Goal: Obtain resource: Download file/media

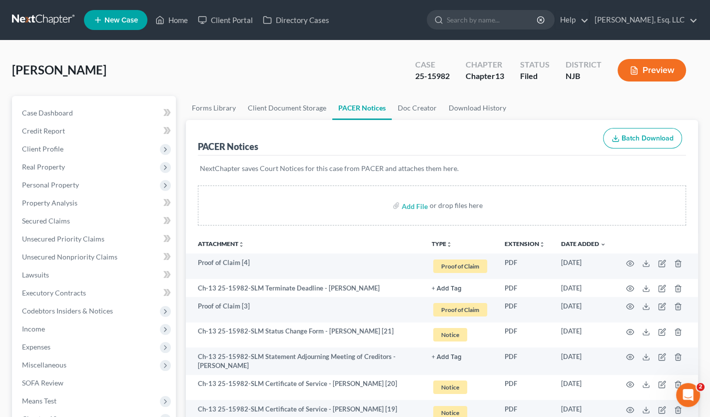
click at [171, 10] on ul "New Case Home Client Portal Directory Cases - No Result - See all results Or Pr…" at bounding box center [391, 20] width 614 height 26
click at [181, 17] on link "Home" at bounding box center [171, 20] width 42 height 18
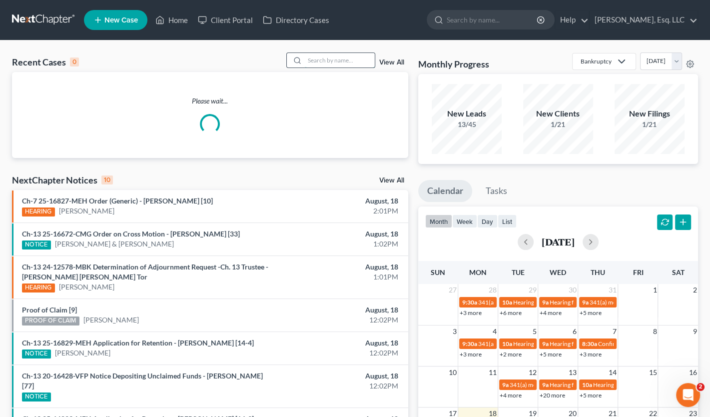
click at [314, 65] on input "search" at bounding box center [340, 60] width 70 height 14
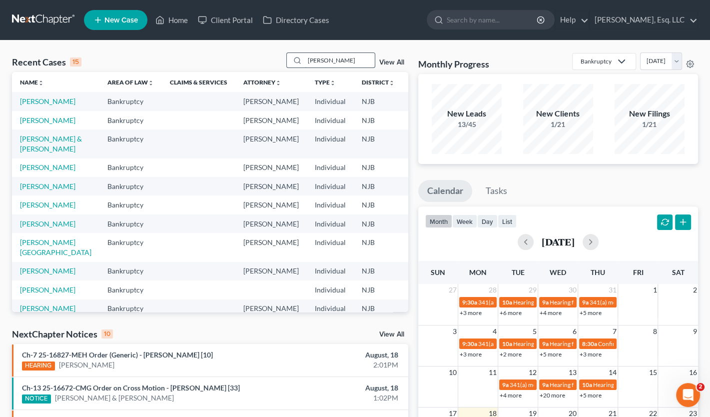
type input "alfieri"
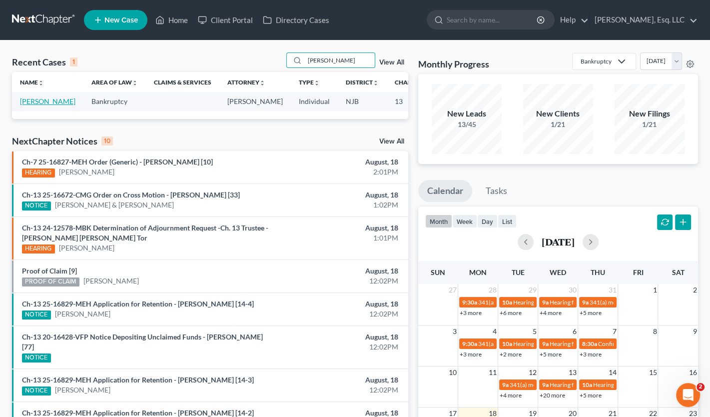
click at [36, 105] on link "[PERSON_NAME]" at bounding box center [47, 101] width 55 height 8
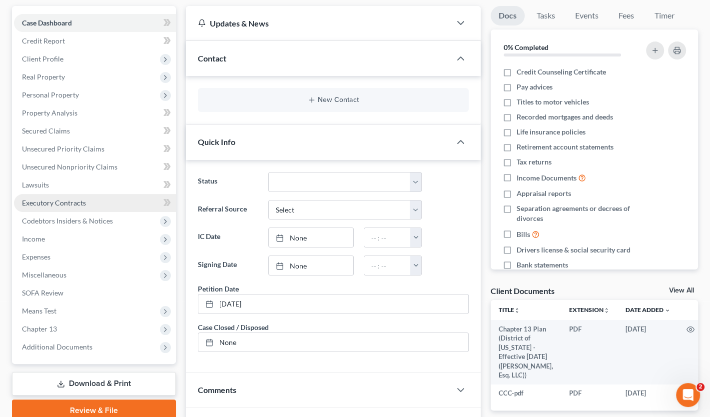
scroll to position [222, 0]
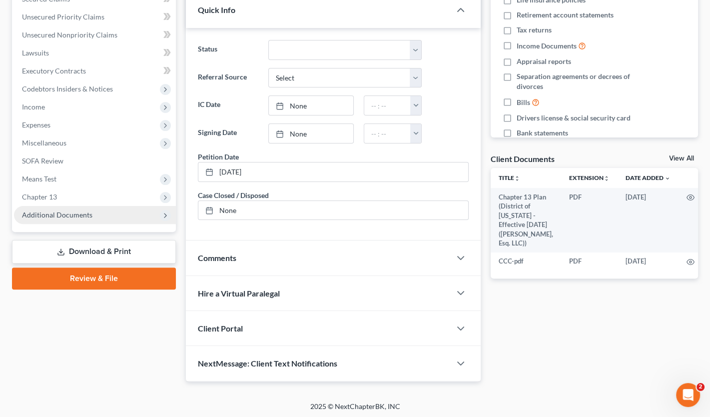
click at [60, 214] on span "Additional Documents" at bounding box center [57, 214] width 70 height 8
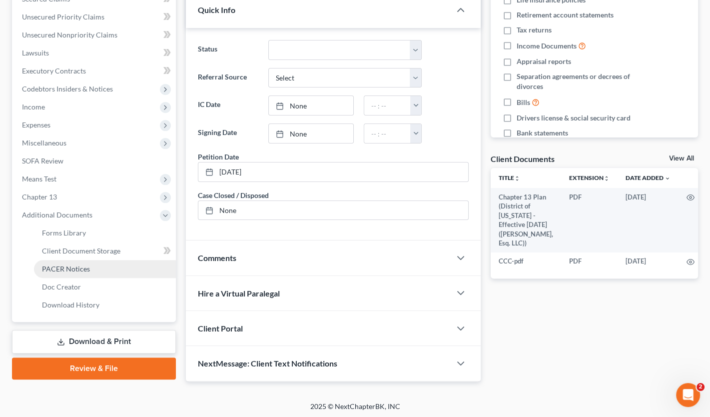
click at [93, 272] on link "PACER Notices" at bounding box center [105, 269] width 142 height 18
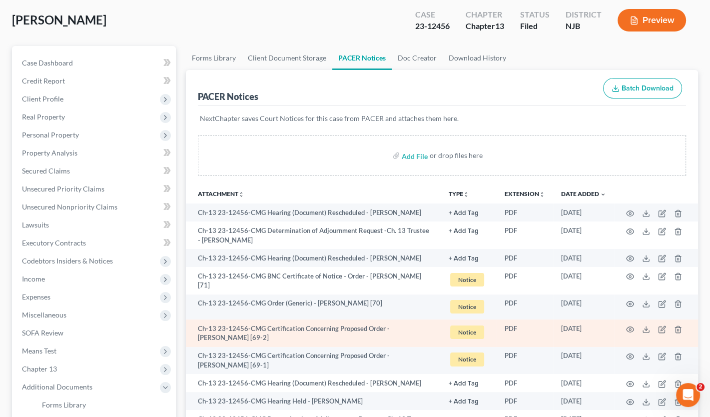
scroll to position [150, 0]
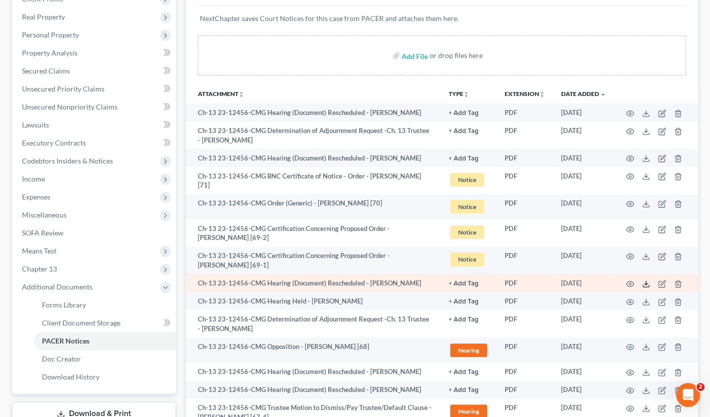
click at [644, 280] on icon at bounding box center [646, 284] width 8 height 8
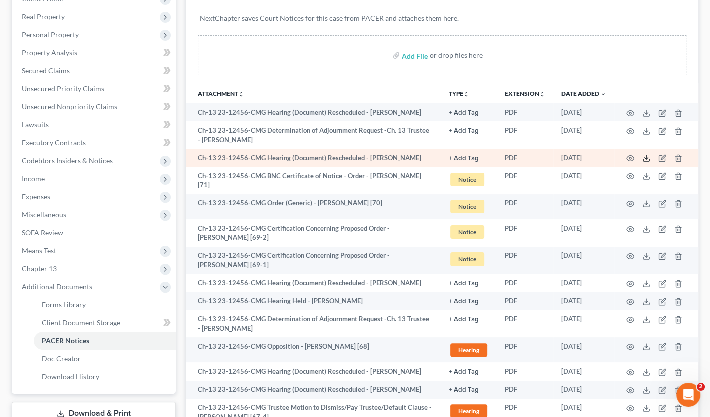
click at [642, 156] on icon at bounding box center [646, 158] width 8 height 8
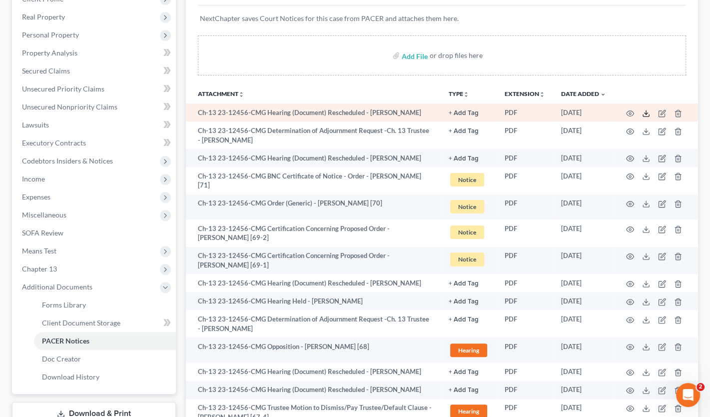
click at [643, 112] on icon at bounding box center [646, 113] width 8 height 8
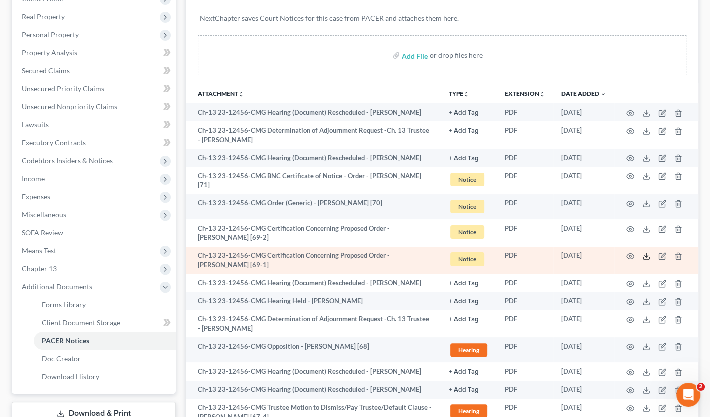
click at [647, 253] on icon at bounding box center [646, 256] width 8 height 8
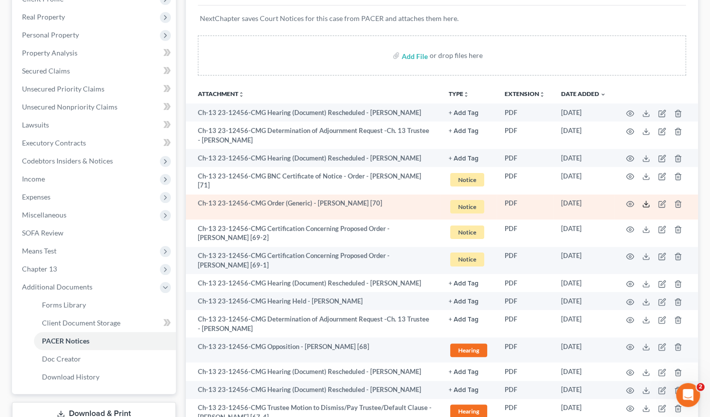
click at [644, 202] on icon at bounding box center [646, 204] width 8 height 8
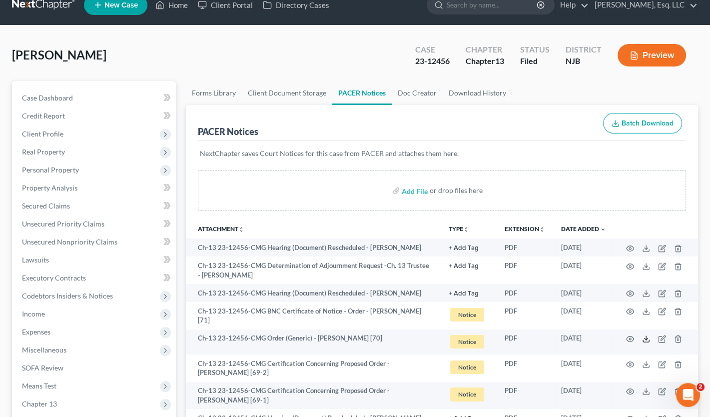
scroll to position [0, 0]
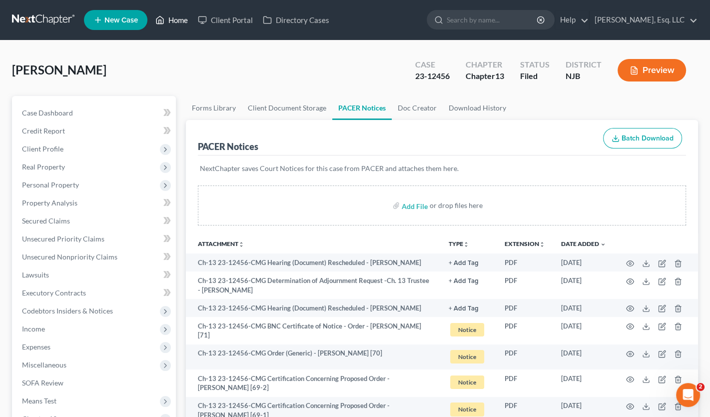
click at [173, 16] on link "Home" at bounding box center [171, 20] width 42 height 18
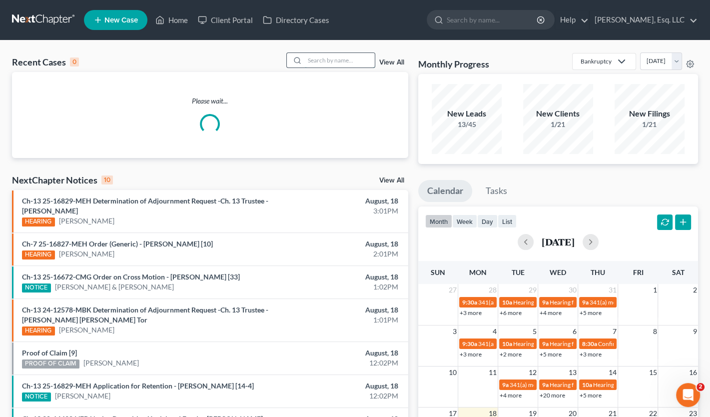
click at [326, 57] on input "search" at bounding box center [340, 60] width 70 height 14
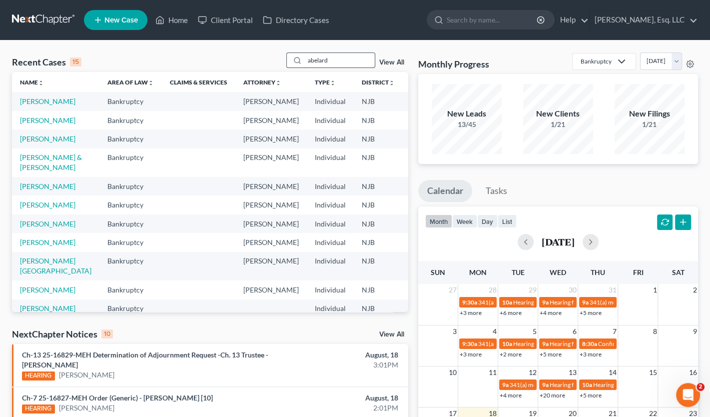
type input "abelard"
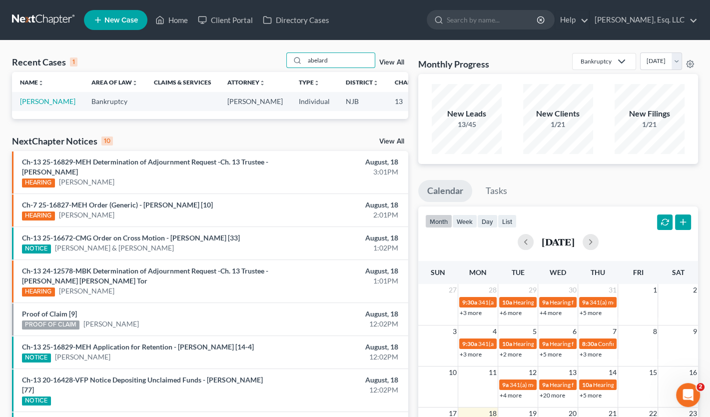
click at [30, 106] on td "[PERSON_NAME]" at bounding box center [47, 101] width 71 height 18
click at [27, 105] on link "[PERSON_NAME]" at bounding box center [47, 101] width 55 height 8
select select "4"
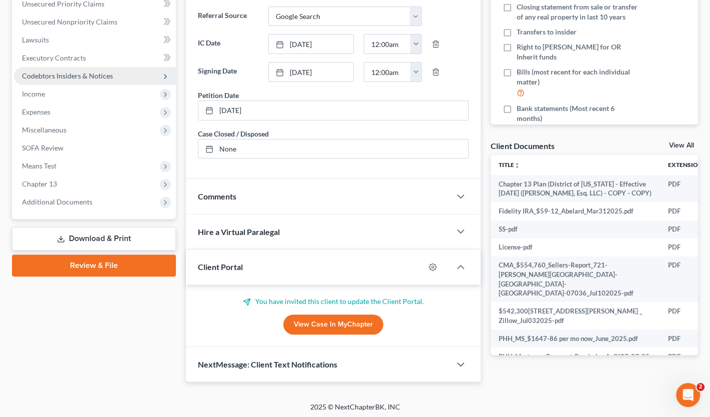
scroll to position [236, 0]
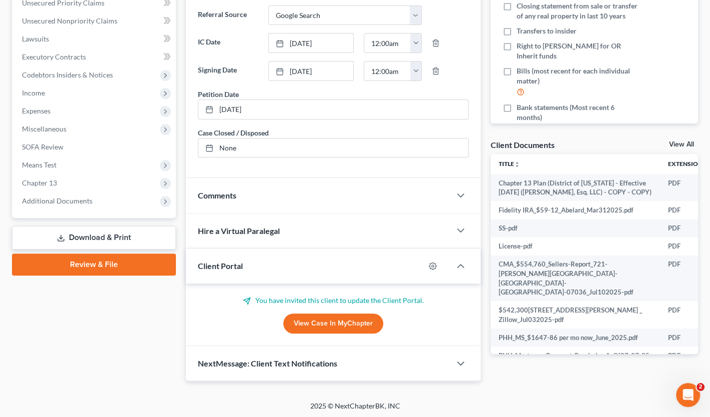
drag, startPoint x: 71, startPoint y: 202, endPoint x: 152, endPoint y: 222, distance: 83.8
click at [71, 202] on span "Additional Documents" at bounding box center [57, 200] width 70 height 8
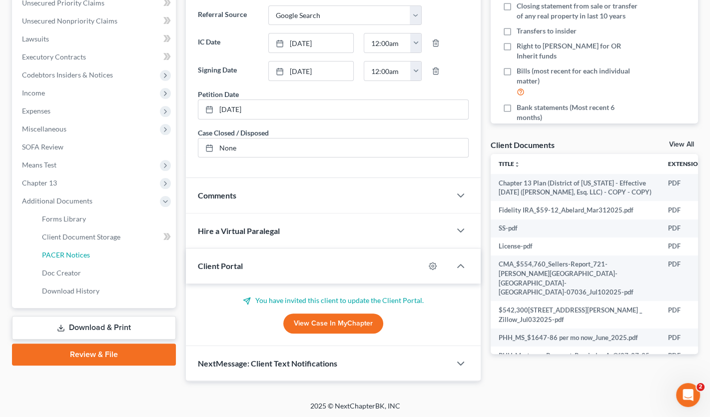
drag, startPoint x: 74, startPoint y: 254, endPoint x: 298, endPoint y: 229, distance: 225.1
click at [75, 254] on span "PACER Notices" at bounding box center [66, 254] width 48 height 8
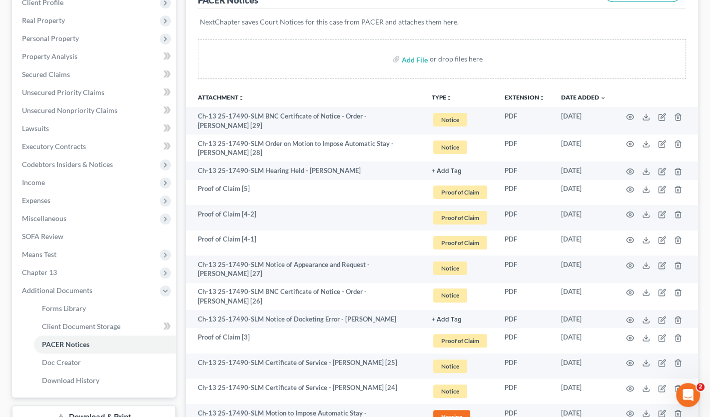
scroll to position [150, 0]
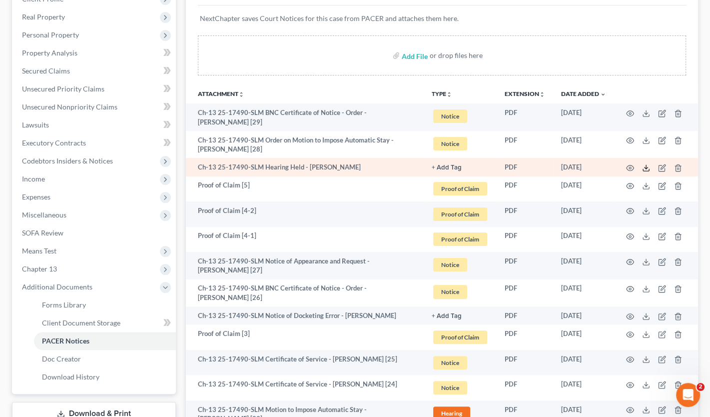
click at [646, 168] on icon at bounding box center [646, 168] width 8 height 8
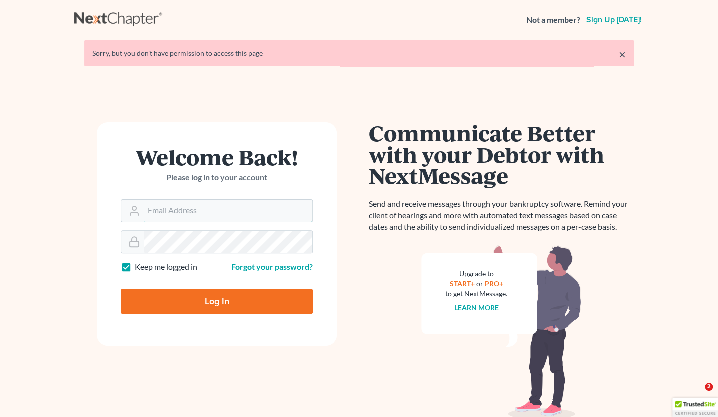
type input "monika@karinalucidlaw.com"
drag, startPoint x: 222, startPoint y: 302, endPoint x: 250, endPoint y: 313, distance: 29.9
click at [222, 304] on input "Log In" at bounding box center [217, 301] width 192 height 25
type input "Thinking..."
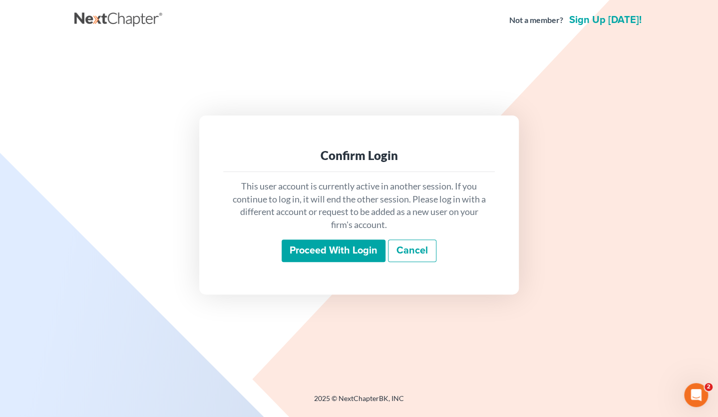
drag, startPoint x: 343, startPoint y: 261, endPoint x: 353, endPoint y: 256, distance: 11.0
click at [343, 261] on input "Proceed with login" at bounding box center [334, 250] width 104 height 23
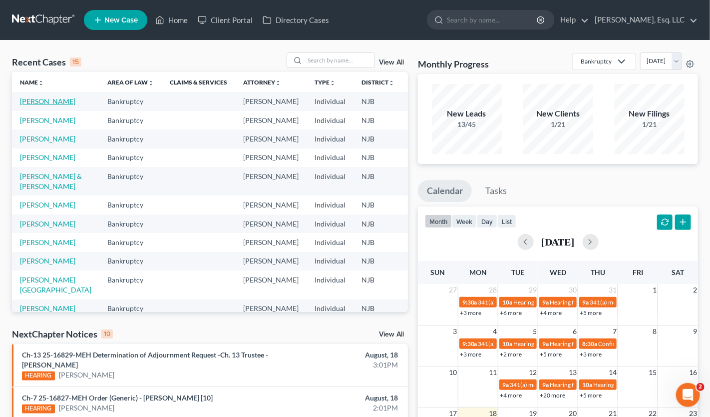
click at [31, 105] on link "Abelard, Cassandra" at bounding box center [47, 101] width 55 height 8
select select "4"
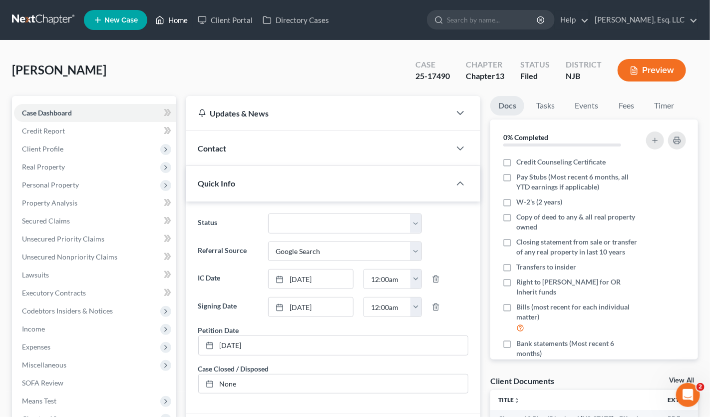
click at [184, 17] on link "Home" at bounding box center [171, 20] width 42 height 18
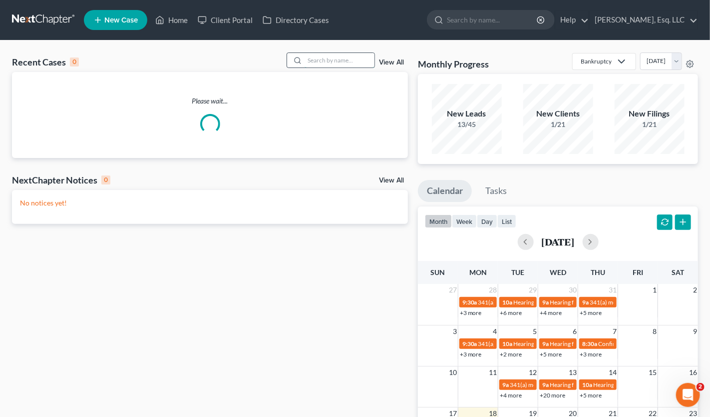
click at [324, 60] on input "search" at bounding box center [340, 60] width 70 height 14
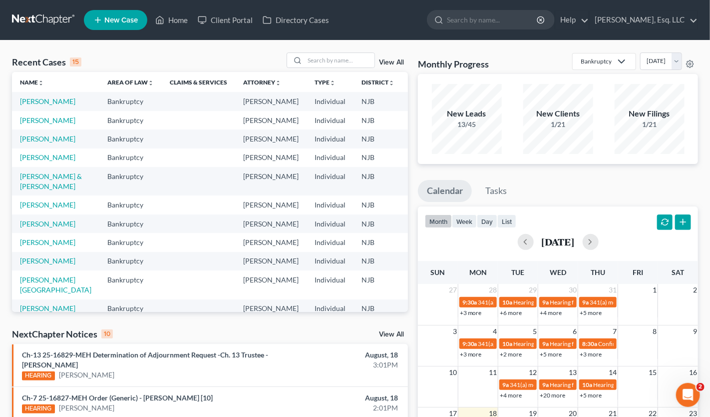
click at [33, 106] on td "Abelard, Cassandra" at bounding box center [55, 101] width 87 height 18
click at [25, 106] on td "Abelard, Cassandra" at bounding box center [55, 101] width 87 height 18
click at [38, 105] on link "[PERSON_NAME]" at bounding box center [47, 101] width 55 height 8
select select "6"
select select "4"
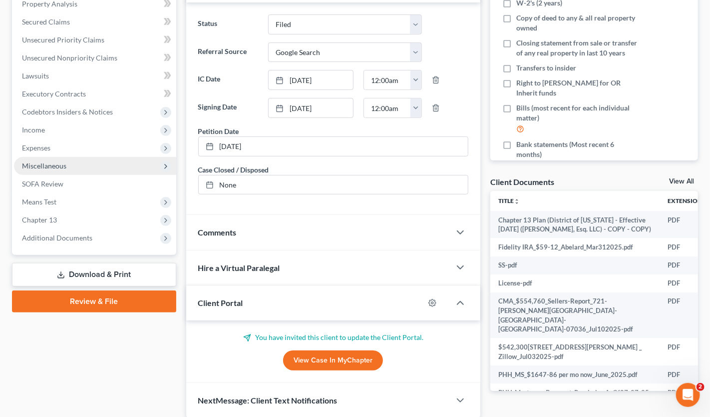
scroll to position [236, 0]
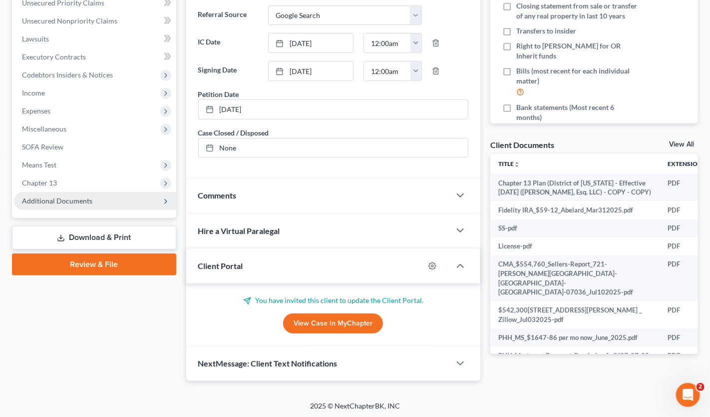
click at [93, 195] on span "Additional Documents" at bounding box center [95, 201] width 162 height 18
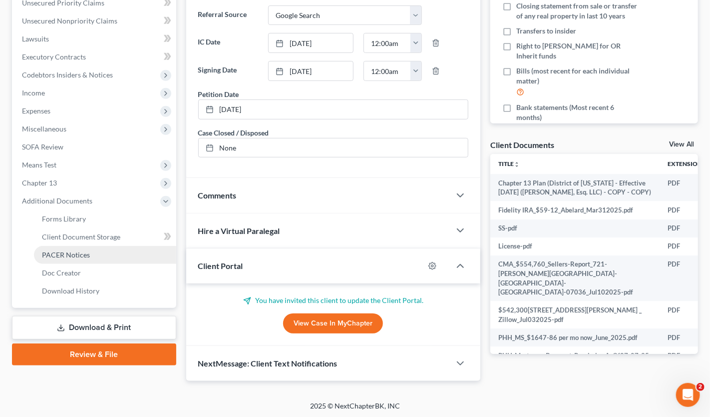
click at [92, 261] on link "PACER Notices" at bounding box center [105, 255] width 142 height 18
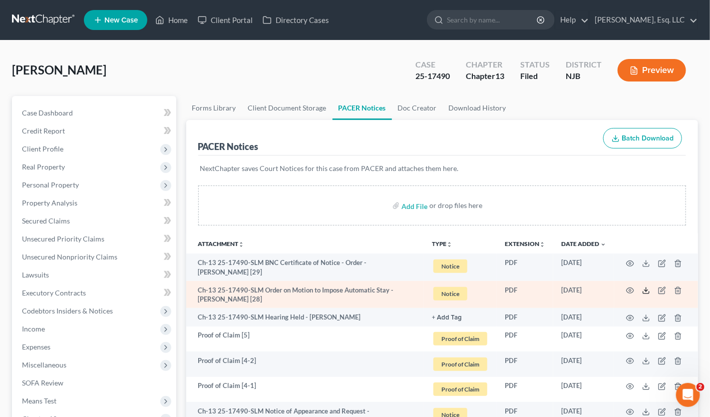
click at [644, 290] on icon at bounding box center [646, 290] width 8 height 8
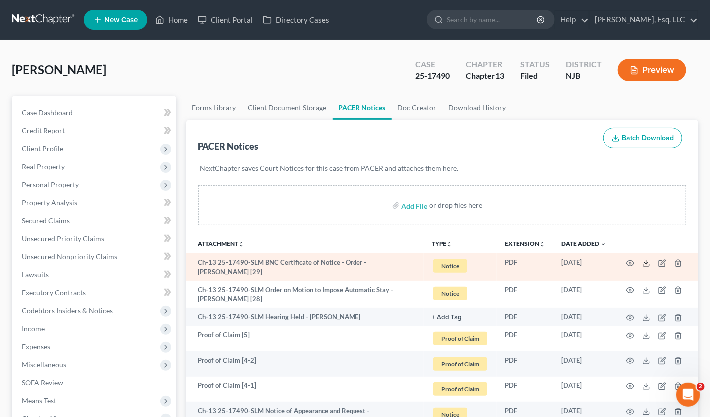
click at [647, 259] on icon at bounding box center [646, 263] width 8 height 8
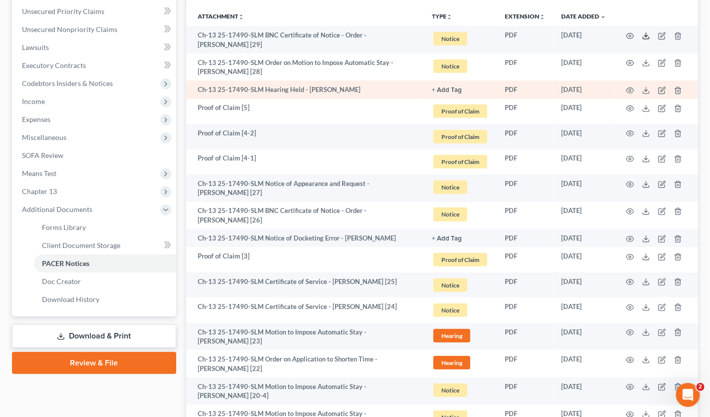
scroll to position [250, 0]
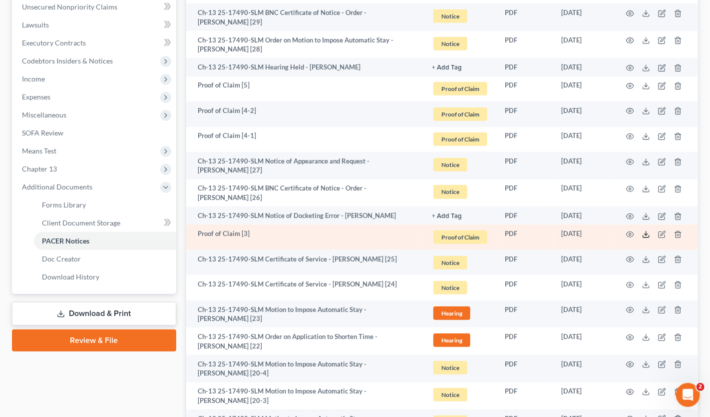
click at [647, 232] on icon at bounding box center [646, 234] width 8 height 8
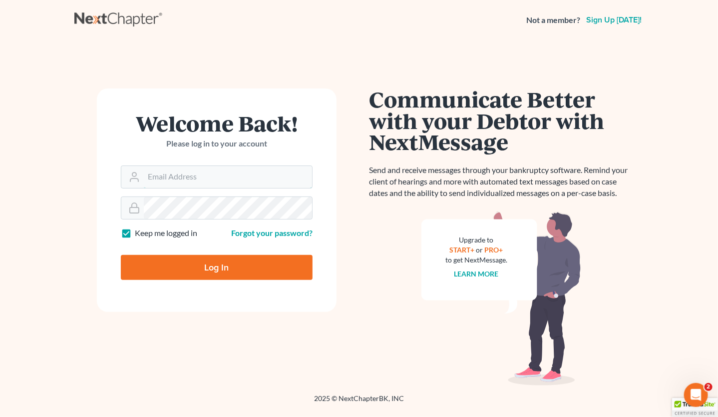
type input "[PERSON_NAME][EMAIL_ADDRESS][DOMAIN_NAME]"
click at [224, 272] on input "Log In" at bounding box center [217, 267] width 192 height 25
type input "Thinking..."
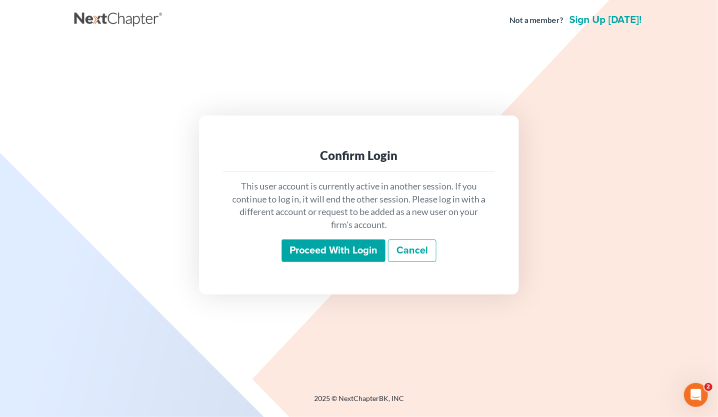
click at [331, 248] on input "Proceed with login" at bounding box center [334, 250] width 104 height 23
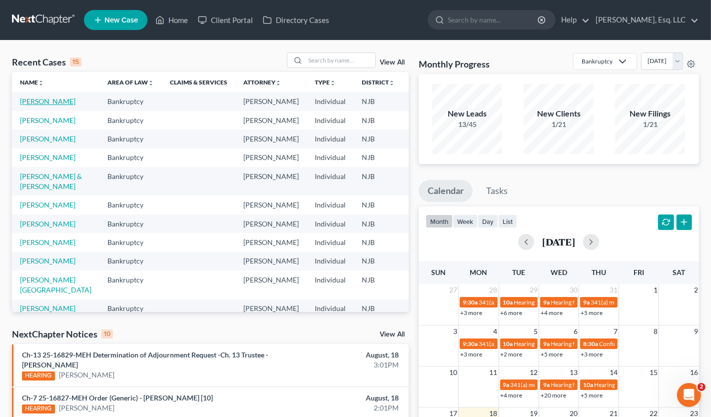
drag, startPoint x: 26, startPoint y: 108, endPoint x: 147, endPoint y: 118, distance: 121.3
click at [26, 105] on link "[PERSON_NAME]" at bounding box center [47, 101] width 55 height 8
select select "4"
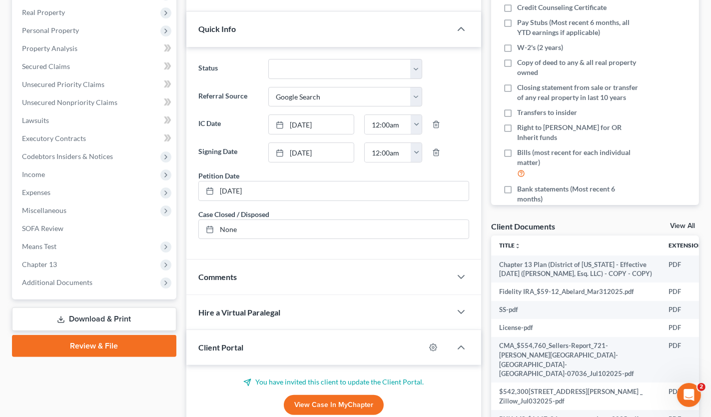
scroll to position [235, 0]
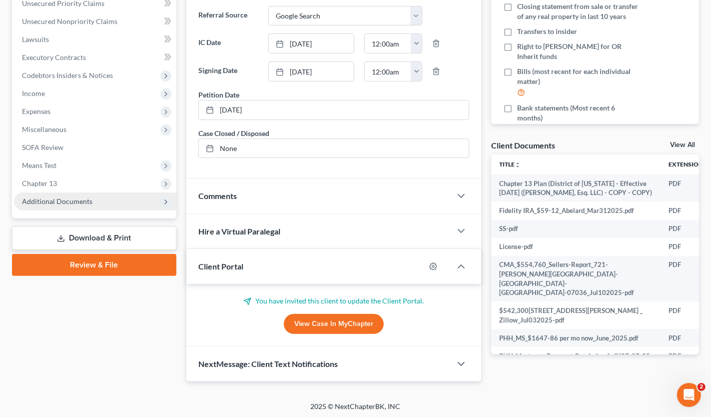
click at [73, 198] on span "Additional Documents" at bounding box center [57, 201] width 70 height 8
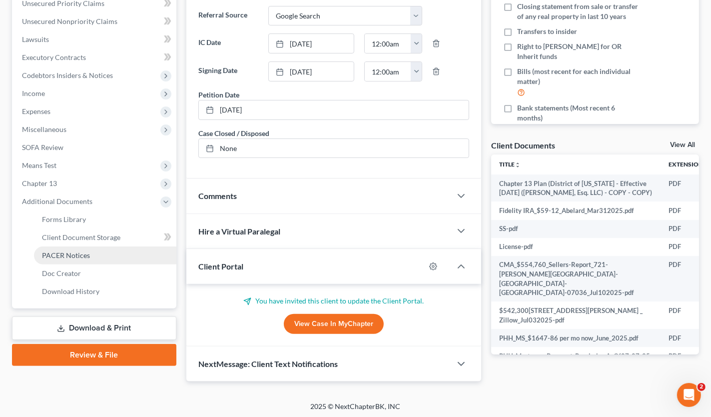
click at [88, 256] on span "PACER Notices" at bounding box center [66, 255] width 48 height 8
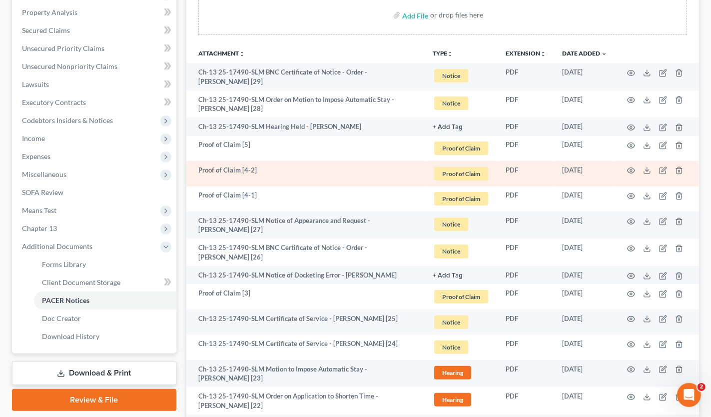
scroll to position [200, 0]
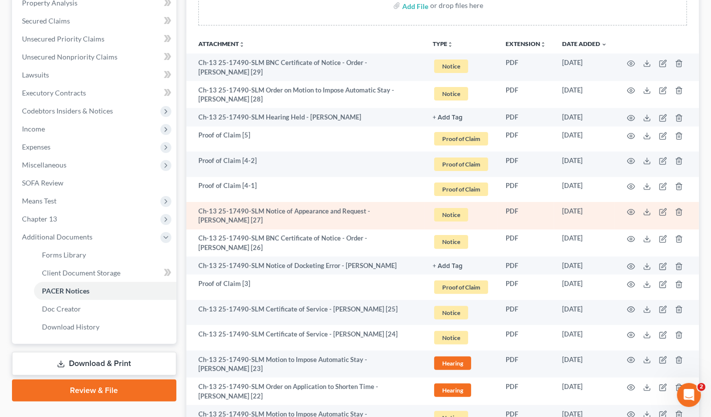
click at [642, 212] on td at bounding box center [657, 215] width 84 height 27
click at [647, 206] on td at bounding box center [657, 215] width 84 height 27
click at [647, 209] on line at bounding box center [647, 211] width 0 height 4
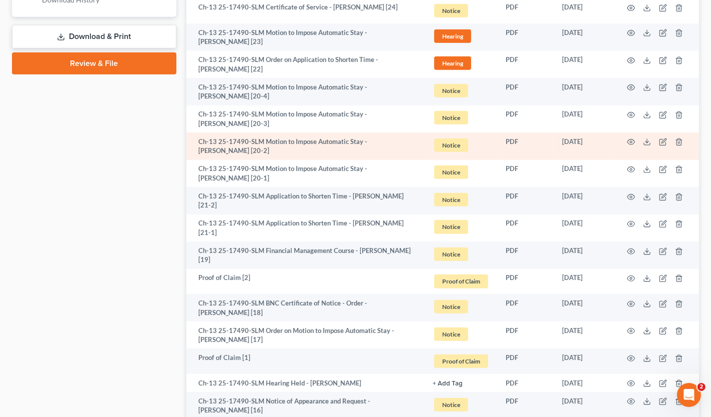
scroll to position [549, 0]
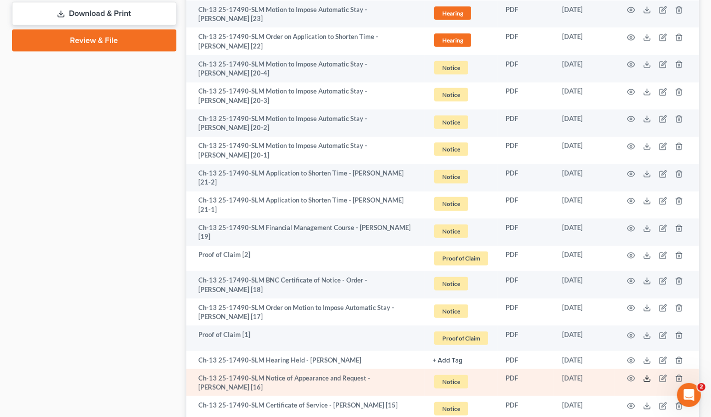
click at [650, 377] on icon at bounding box center [647, 378] width 8 height 8
click at [647, 378] on icon at bounding box center [647, 378] width 8 height 8
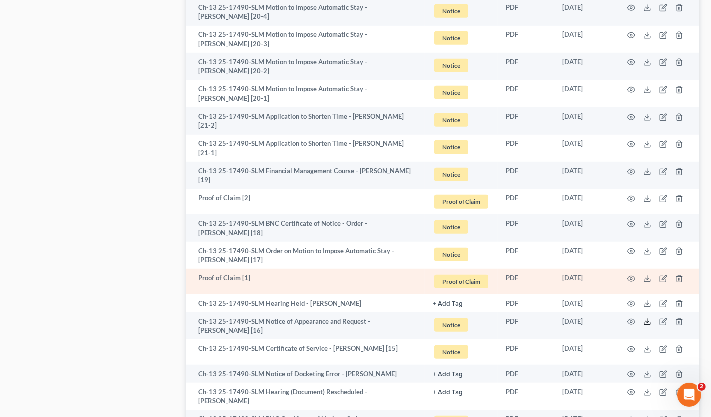
scroll to position [649, 0]
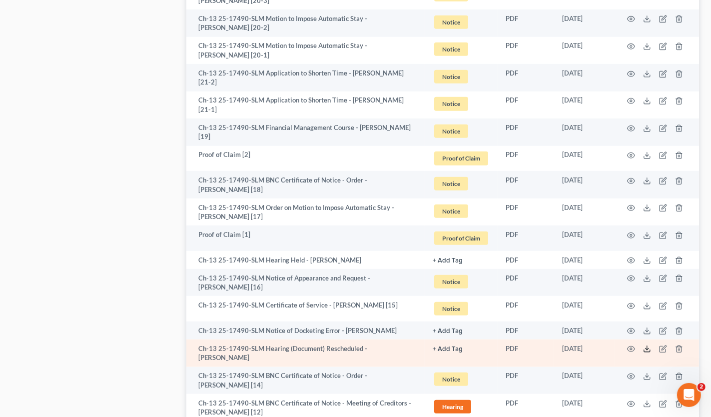
click at [647, 352] on icon at bounding box center [647, 351] width 6 height 2
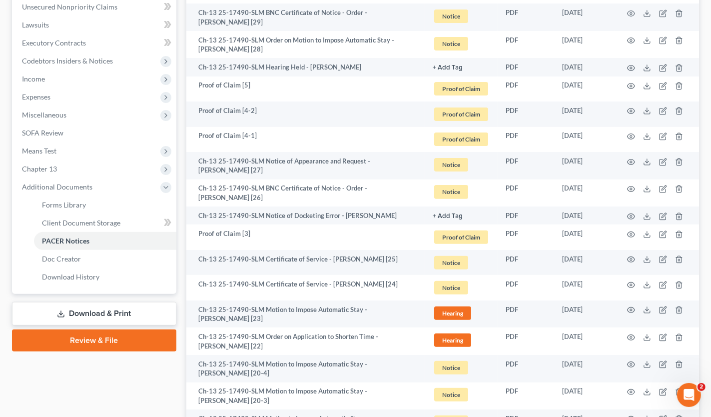
scroll to position [0, 0]
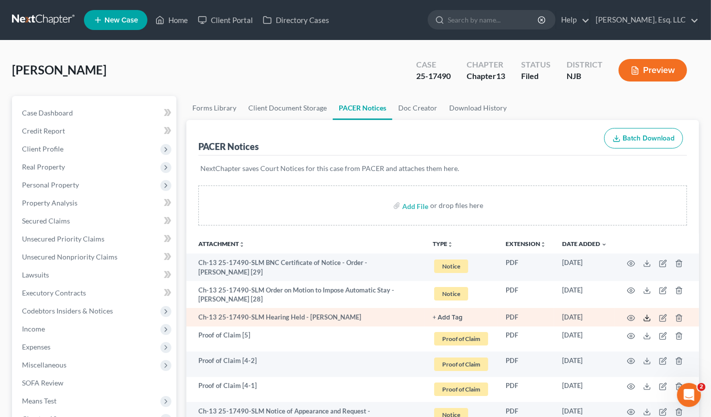
click at [647, 314] on icon at bounding box center [647, 318] width 8 height 8
